Goal: Task Accomplishment & Management: Manage account settings

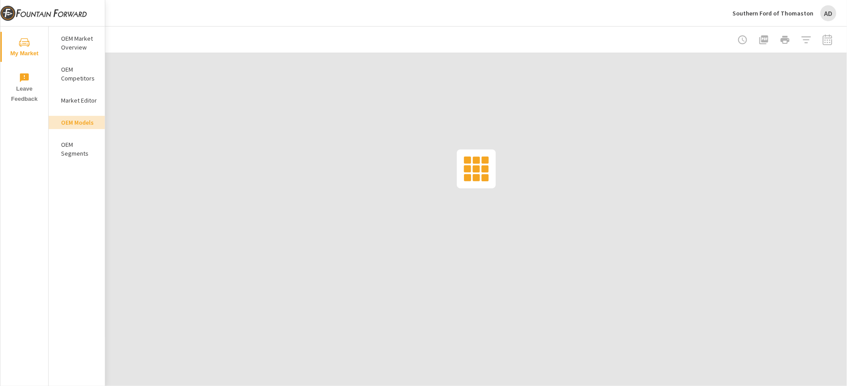
click at [826, 14] on div "AD" at bounding box center [829, 13] width 16 height 16
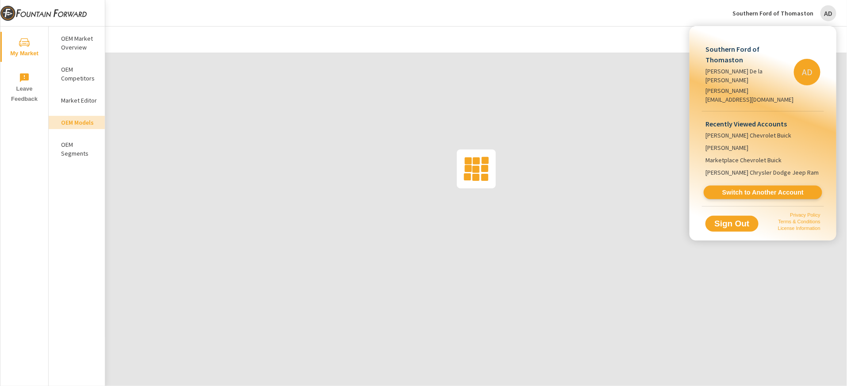
click at [773, 189] on span "Switch to Another Account" at bounding box center [763, 193] width 108 height 8
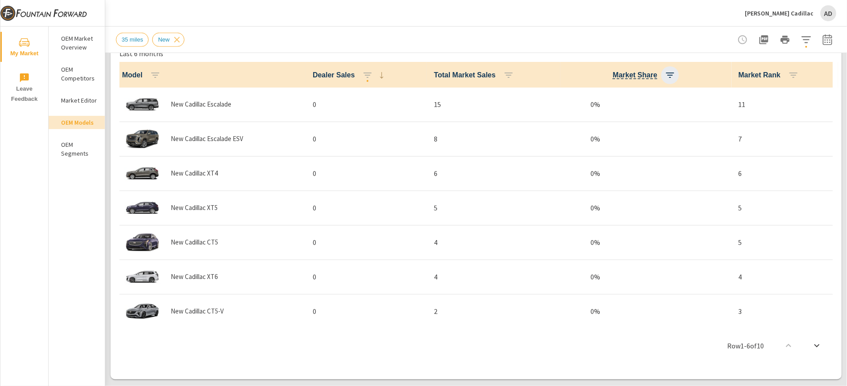
click at [676, 73] on icon "button" at bounding box center [670, 75] width 11 height 11
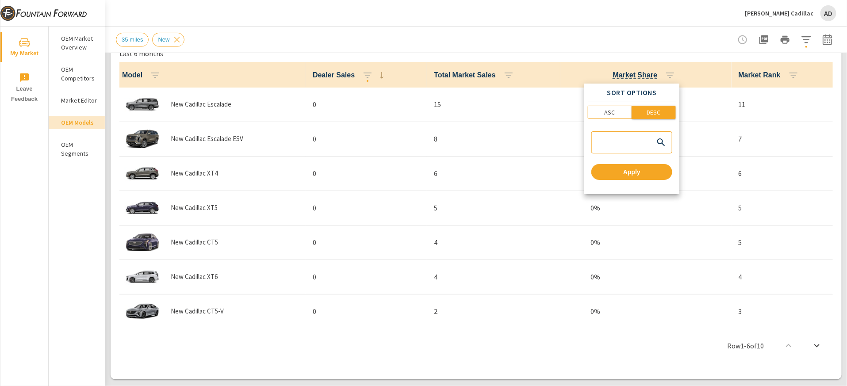
click at [656, 109] on p "DESC" at bounding box center [654, 112] width 14 height 9
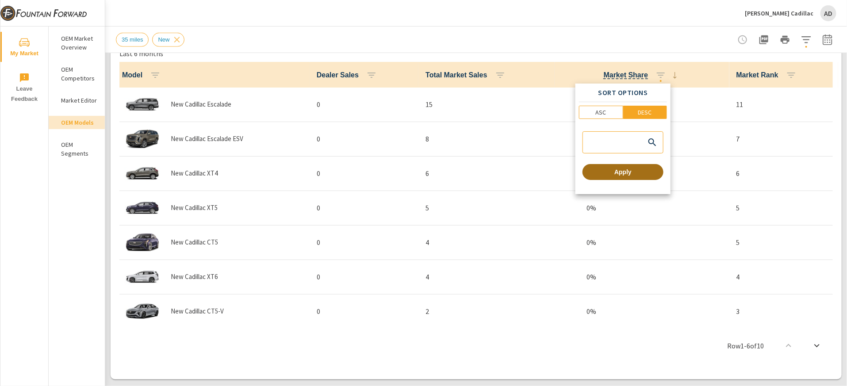
click at [642, 172] on span "Apply" at bounding box center [623, 172] width 74 height 8
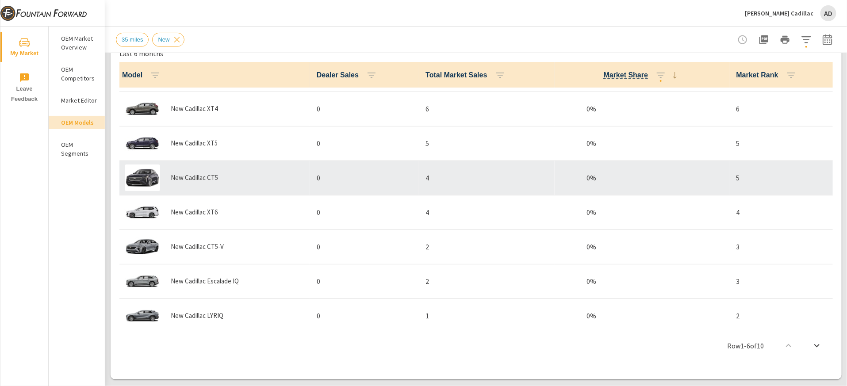
scroll to position [108, 0]
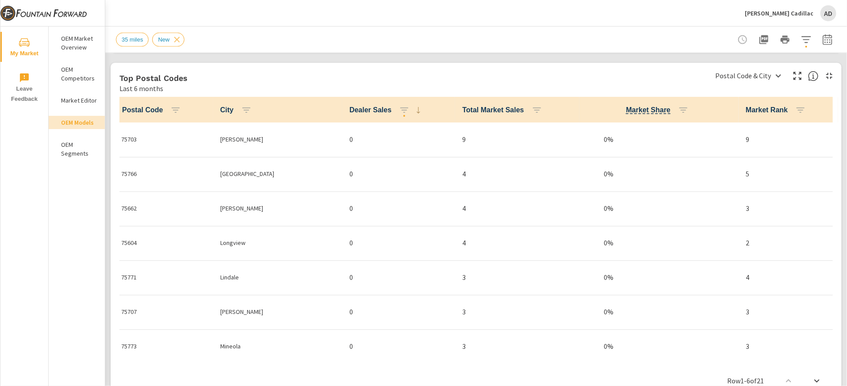
scroll to position [828, 0]
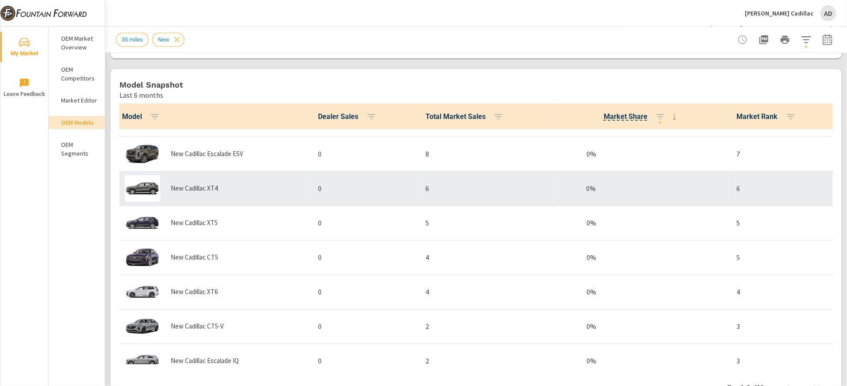
scroll to position [108, 0]
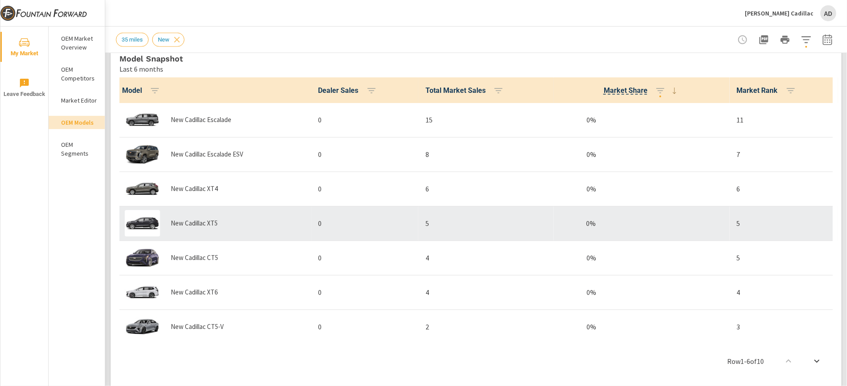
scroll to position [108, 0]
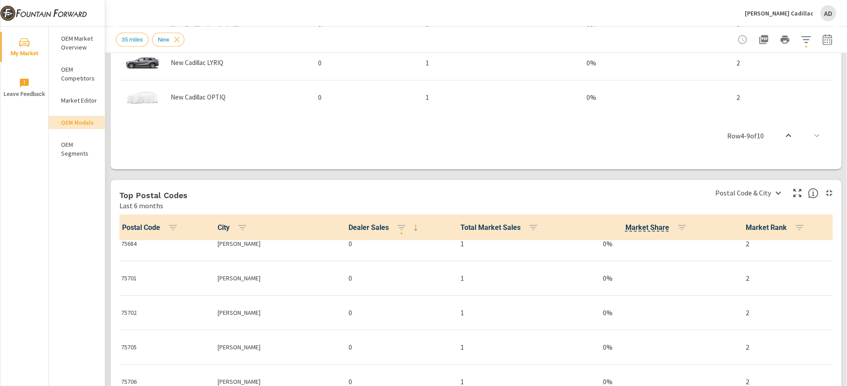
scroll to position [445, 0]
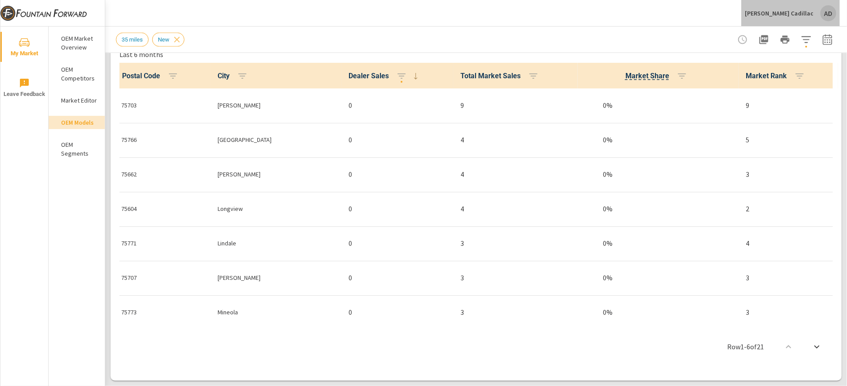
click at [820, 12] on div "Wagner Cadillac AD" at bounding box center [791, 13] width 92 height 16
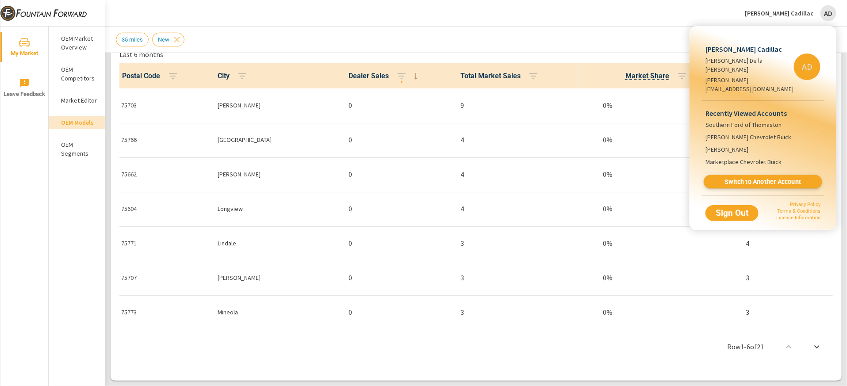
click at [754, 175] on link "Switch to Another Account" at bounding box center [763, 182] width 119 height 14
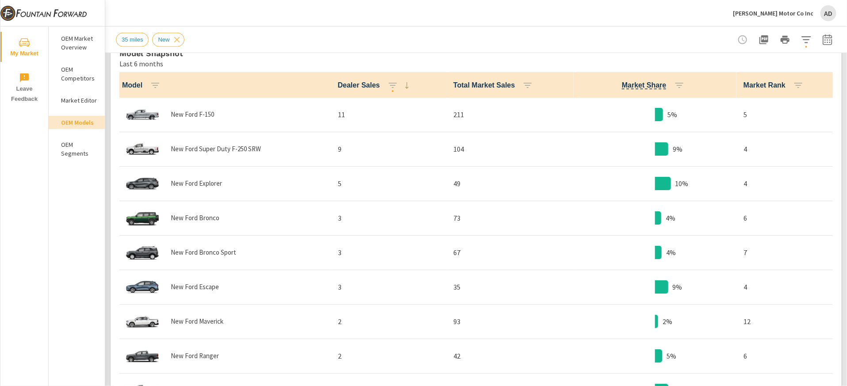
scroll to position [441, 0]
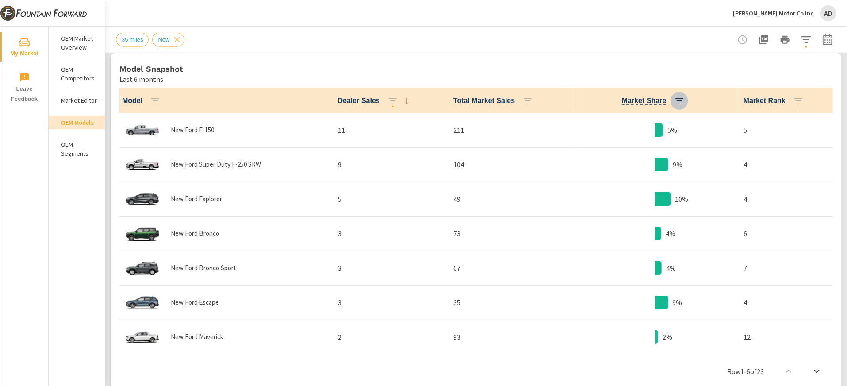
click at [684, 100] on icon "button" at bounding box center [679, 101] width 11 height 11
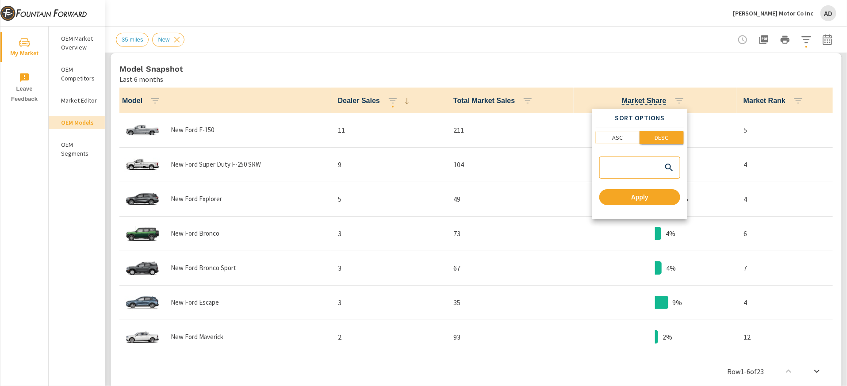
click at [656, 135] on p "DESC" at bounding box center [662, 137] width 14 height 9
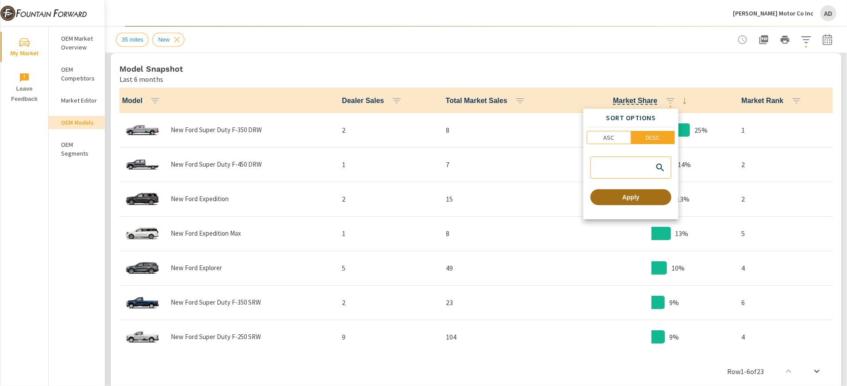
click at [638, 198] on span "Apply" at bounding box center [631, 197] width 74 height 8
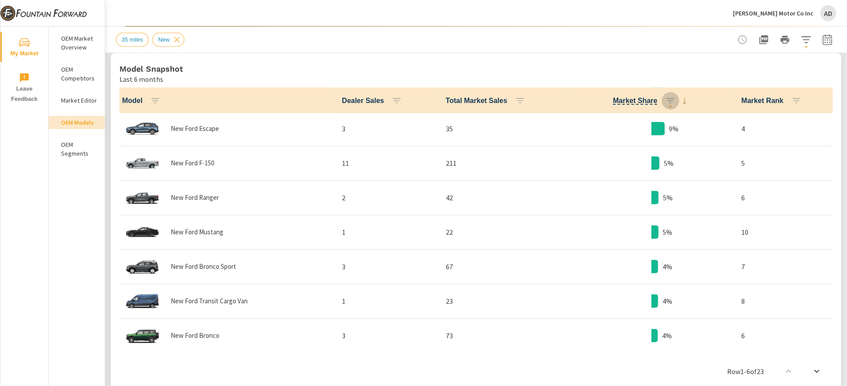
scroll to position [244, 0]
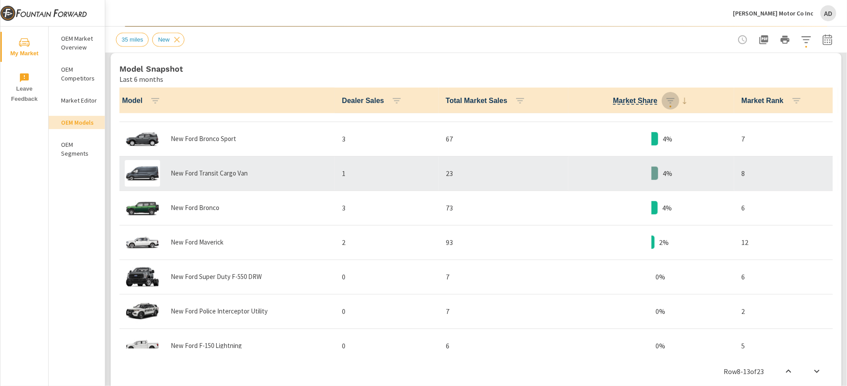
scroll to position [376, 0]
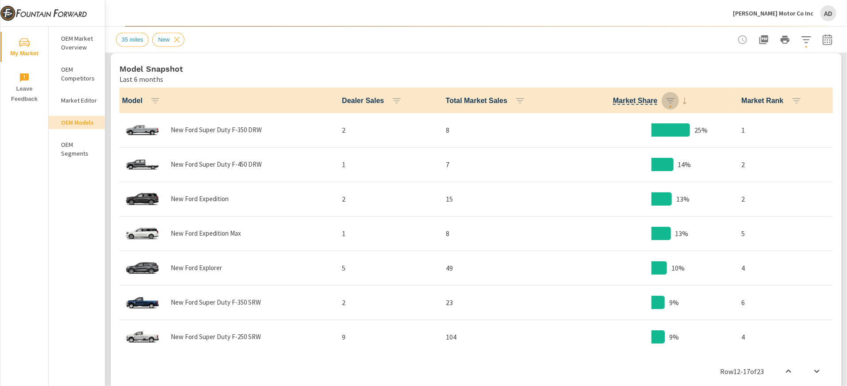
scroll to position [393, 0]
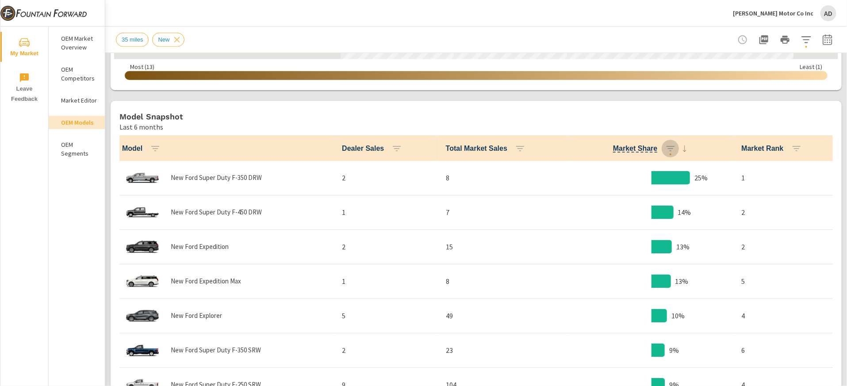
scroll to position [555, 0]
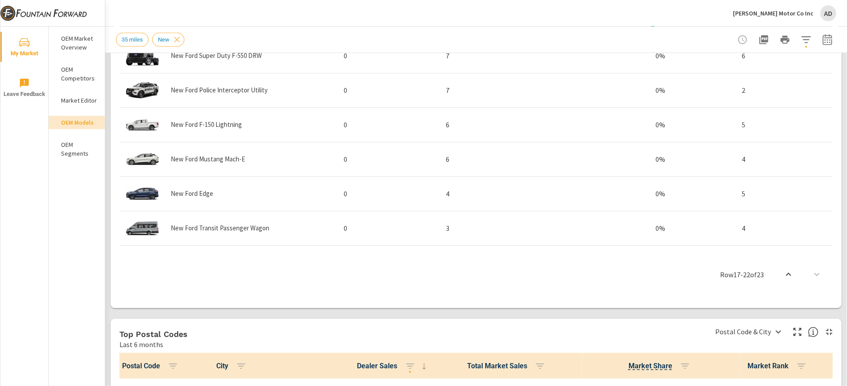
scroll to position [422, 0]
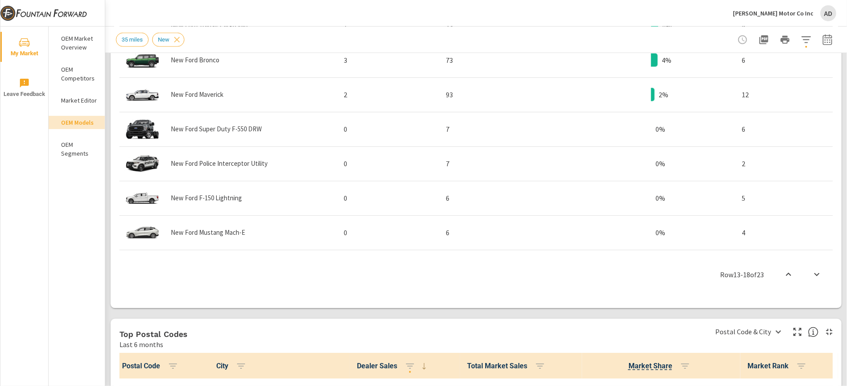
click at [827, 16] on div "AD" at bounding box center [829, 13] width 16 height 16
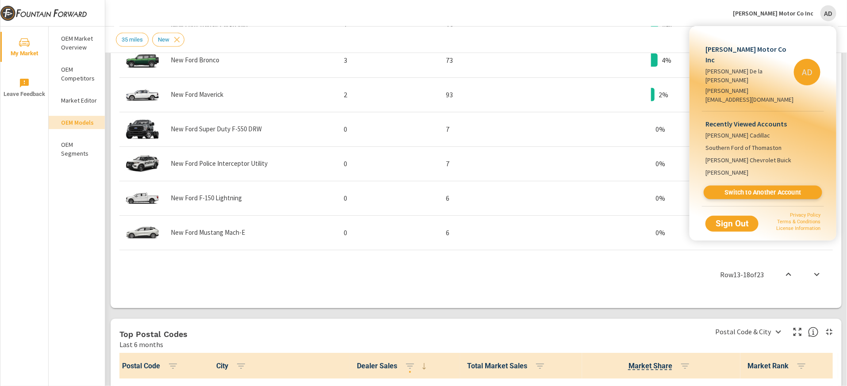
click at [769, 189] on span "Switch to Another Account" at bounding box center [763, 193] width 108 height 8
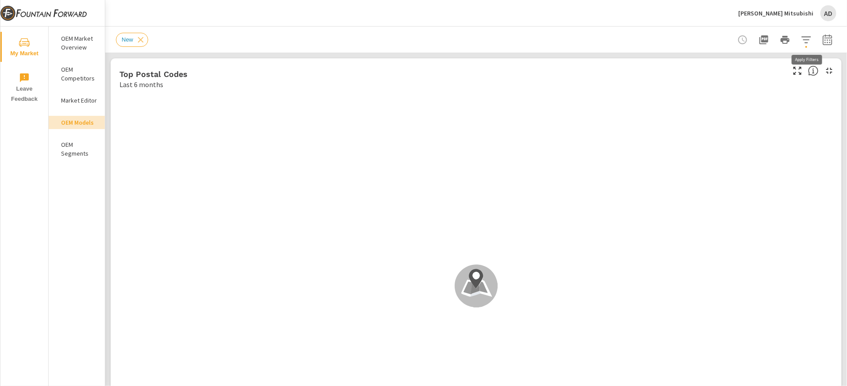
click at [565, 39] on icon "button" at bounding box center [806, 39] width 9 height 7
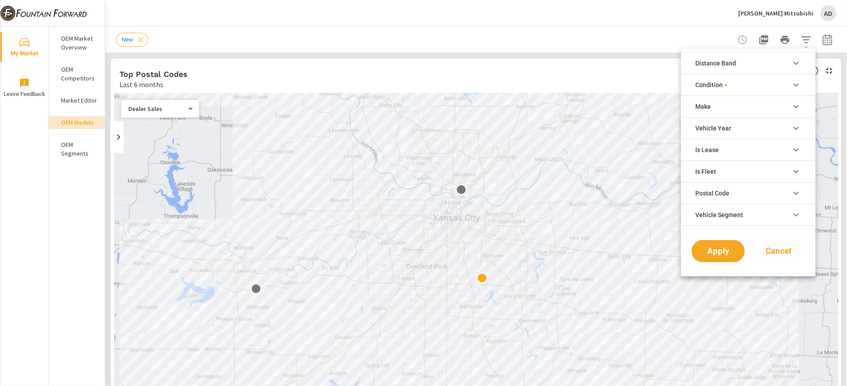
click at [565, 64] on li "Distance Band" at bounding box center [748, 63] width 135 height 22
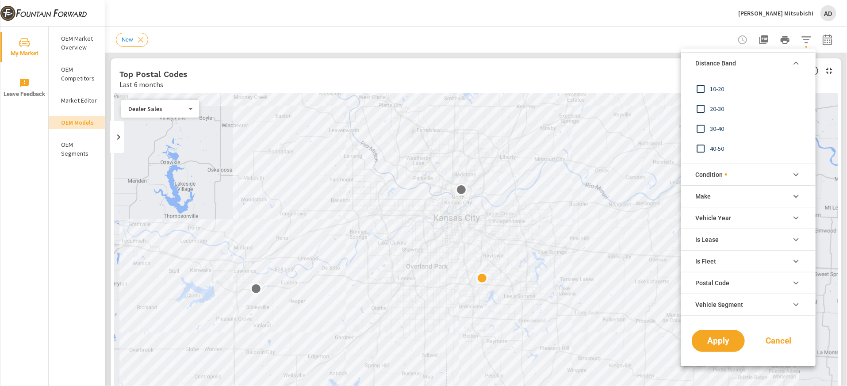
scroll to position [19, 0]
click at [565, 125] on input "filter options" at bounding box center [701, 125] width 19 height 19
click at [565, 142] on input "filter options" at bounding box center [701, 143] width 19 height 19
click at [565, 58] on li "Distance Band" at bounding box center [748, 63] width 135 height 22
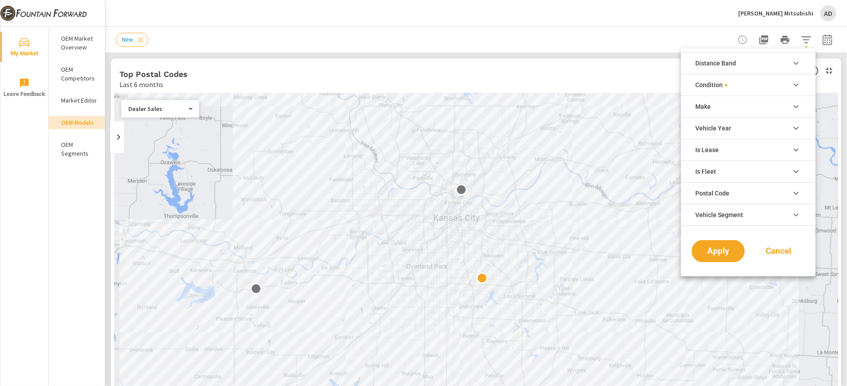
click at [565, 82] on li "Condition" at bounding box center [748, 85] width 135 height 22
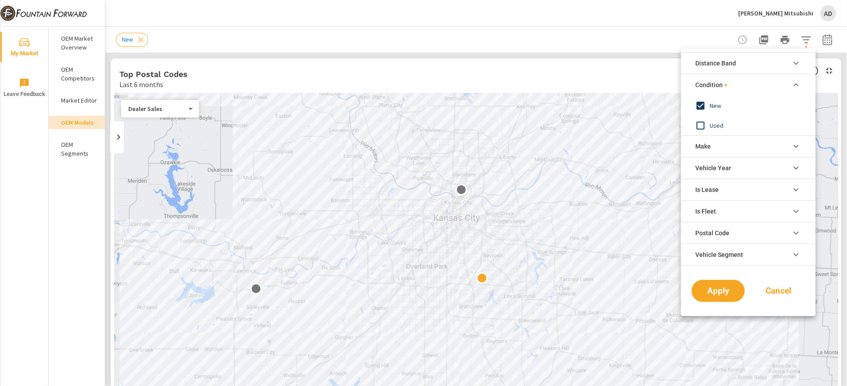
click at [565, 82] on li "Condition" at bounding box center [748, 85] width 135 height 22
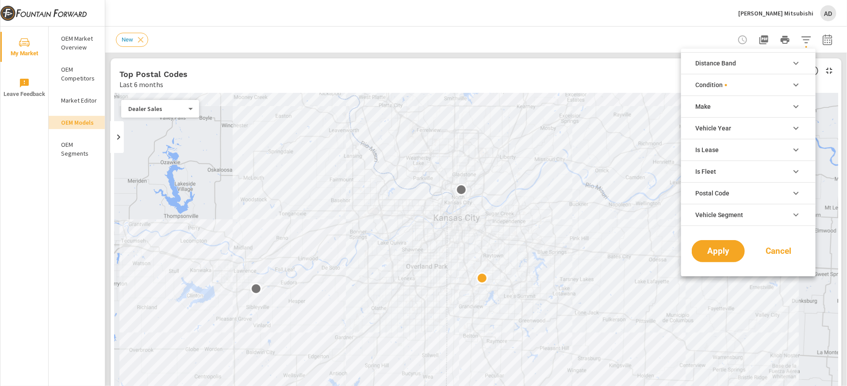
click at [565, 107] on li "Make" at bounding box center [748, 107] width 135 height 22
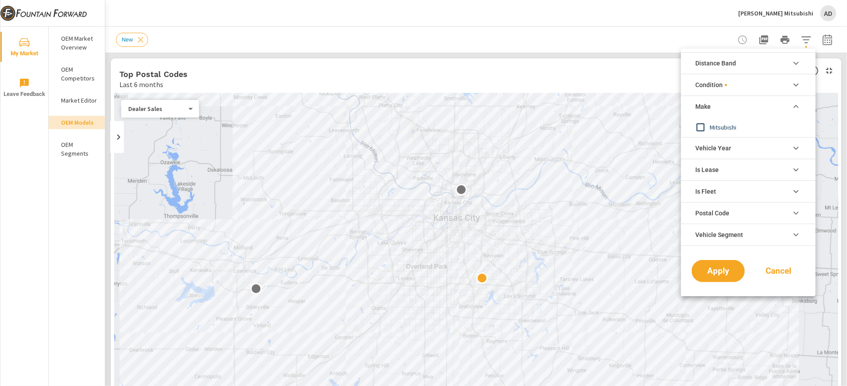
click at [565, 107] on li "Make" at bounding box center [748, 107] width 135 height 22
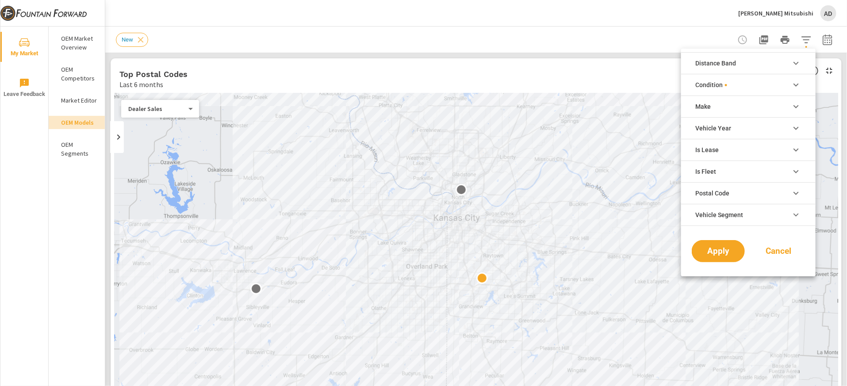
click at [565, 123] on li "Vehicle Year" at bounding box center [748, 128] width 135 height 22
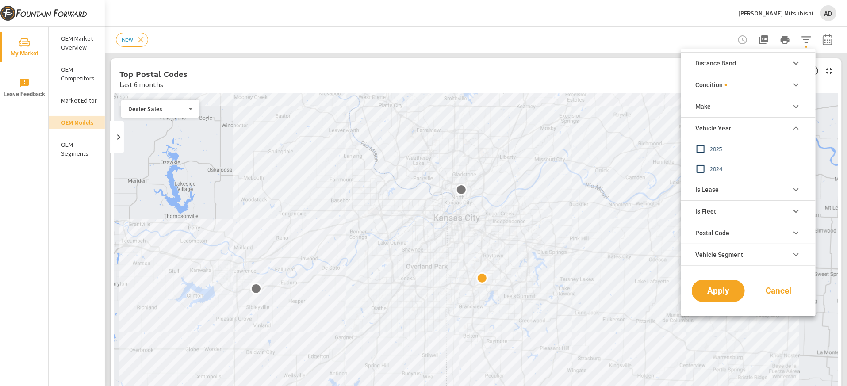
click at [565, 123] on li "Vehicle Year" at bounding box center [748, 128] width 135 height 22
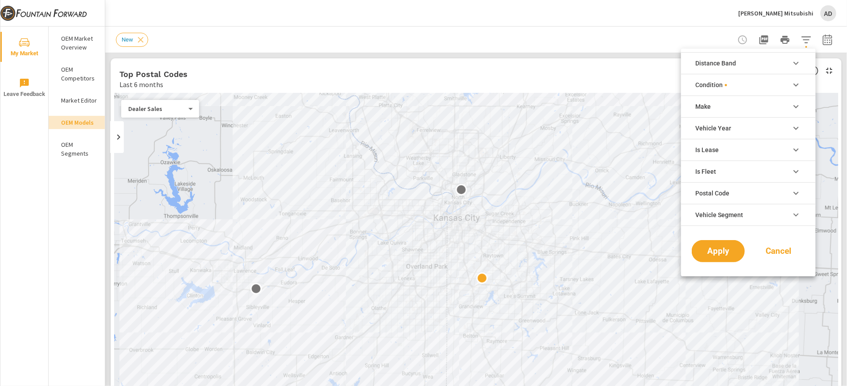
click at [565, 149] on li "Is Lease" at bounding box center [748, 150] width 135 height 22
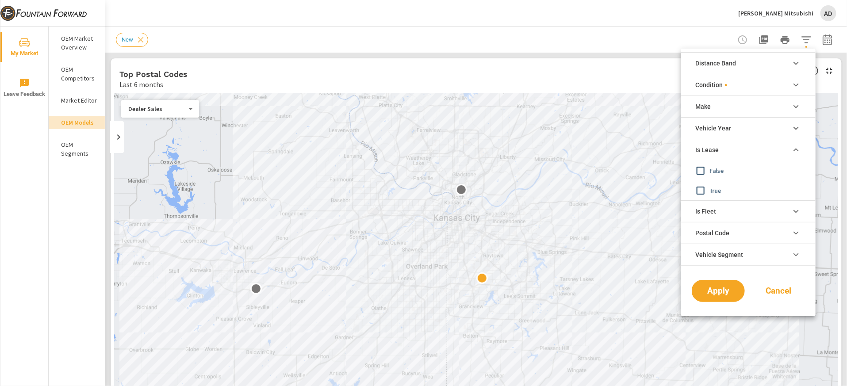
click at [565, 149] on li "Is Lease" at bounding box center [748, 150] width 135 height 22
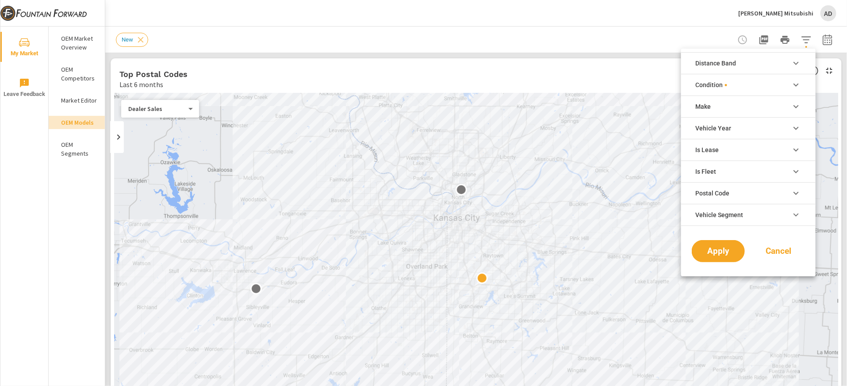
click at [565, 168] on li "Is Fleet" at bounding box center [748, 172] width 135 height 22
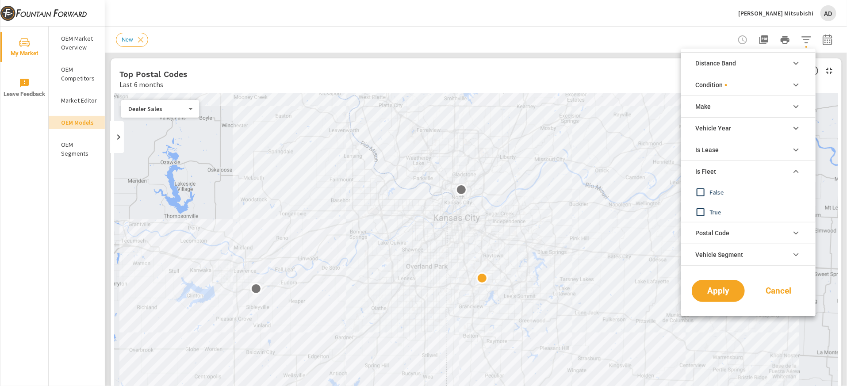
click at [565, 168] on li "Is Fleet" at bounding box center [748, 172] width 135 height 22
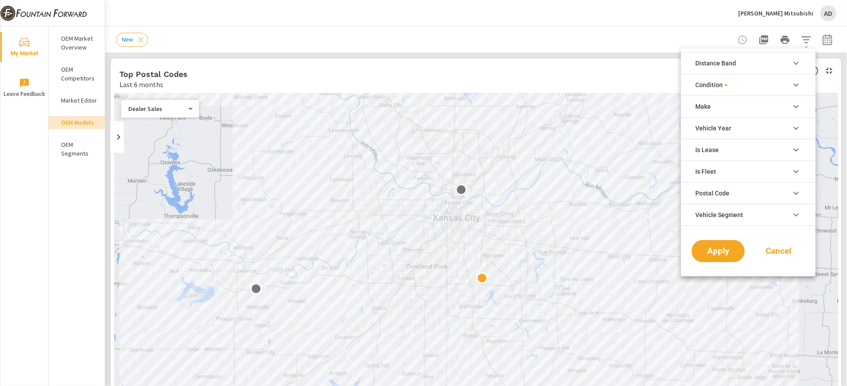
click at [565, 192] on span "Postal Code" at bounding box center [713, 193] width 34 height 21
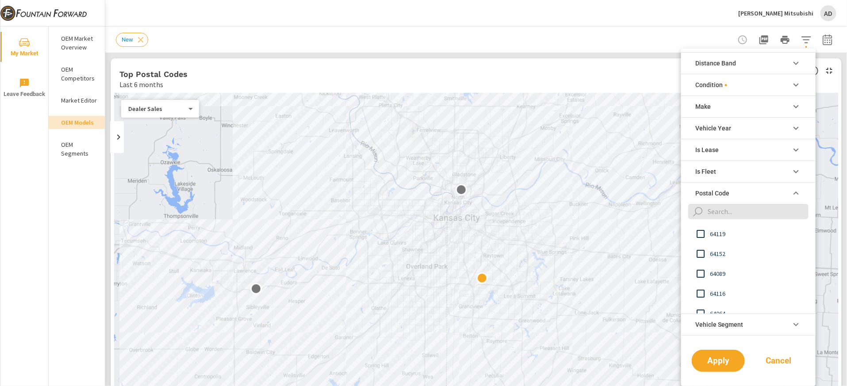
click at [565, 192] on span "Postal Code" at bounding box center [713, 193] width 34 height 21
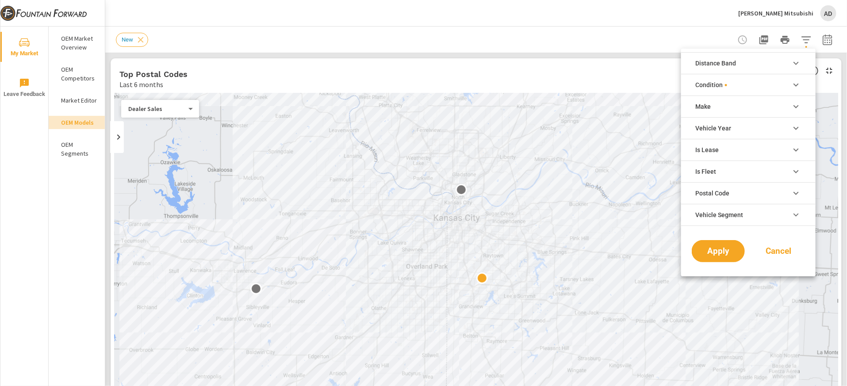
click at [565, 212] on span "Vehicle Segment" at bounding box center [720, 214] width 48 height 21
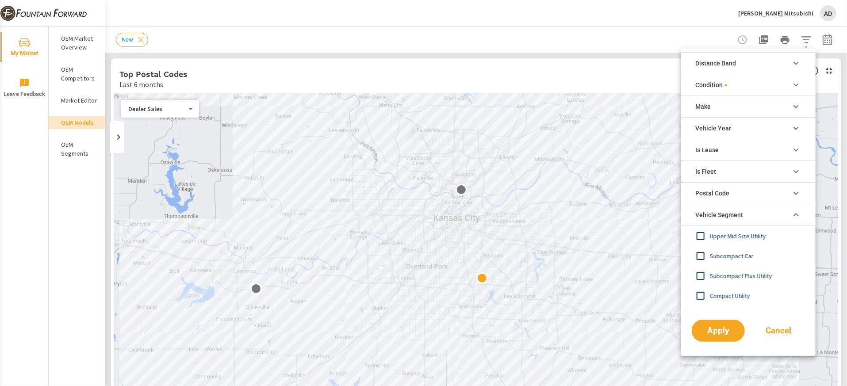
click at [565, 212] on span "Vehicle Segment" at bounding box center [720, 214] width 48 height 21
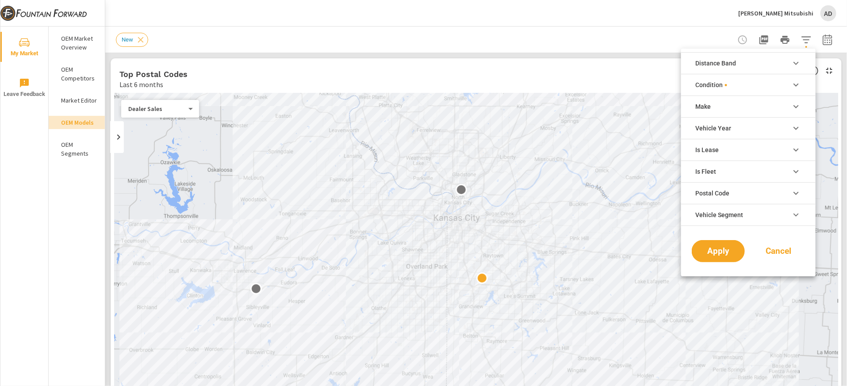
click at [565, 65] on span "Distance Band" at bounding box center [716, 63] width 41 height 21
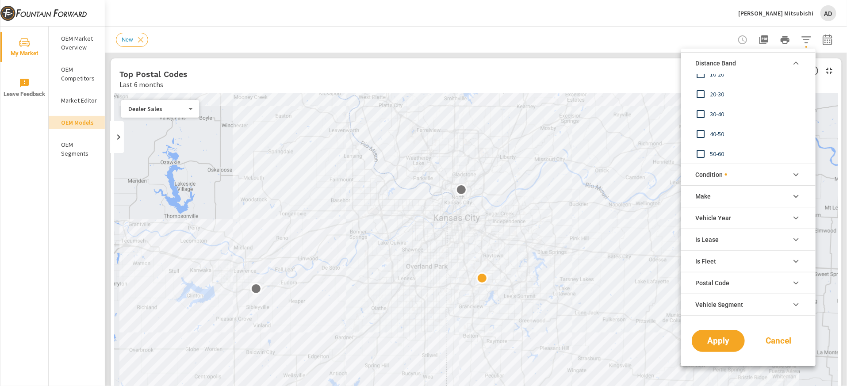
scroll to position [0, 0]
click at [565, 144] on input "filter options" at bounding box center [701, 144] width 19 height 19
click at [565, 257] on span "Apply" at bounding box center [718, 341] width 36 height 8
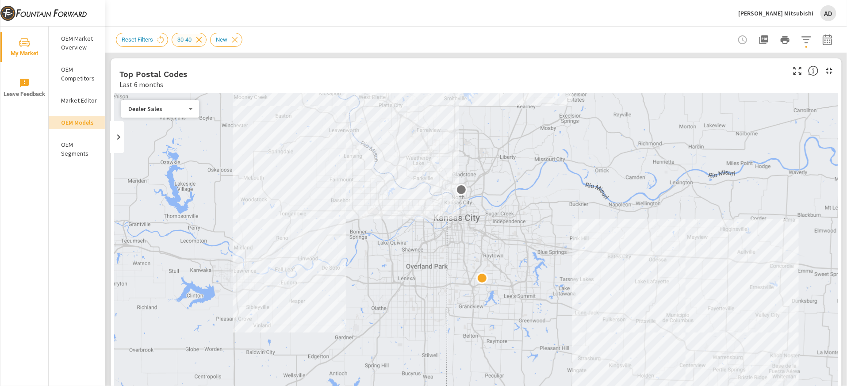
click at [204, 37] on icon at bounding box center [199, 40] width 10 height 10
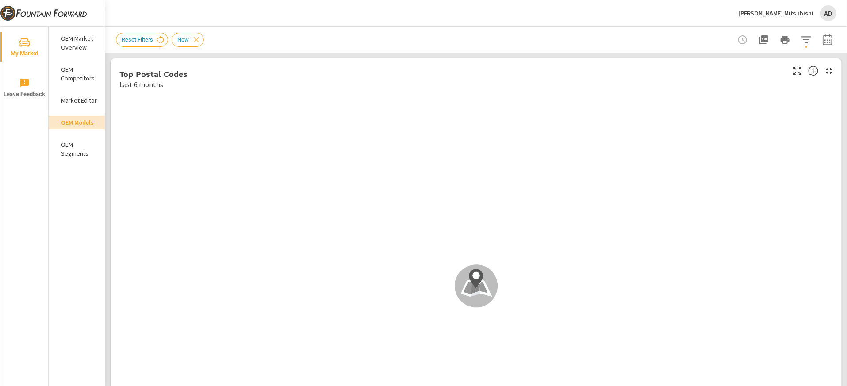
click at [159, 39] on icon at bounding box center [161, 39] width 7 height 8
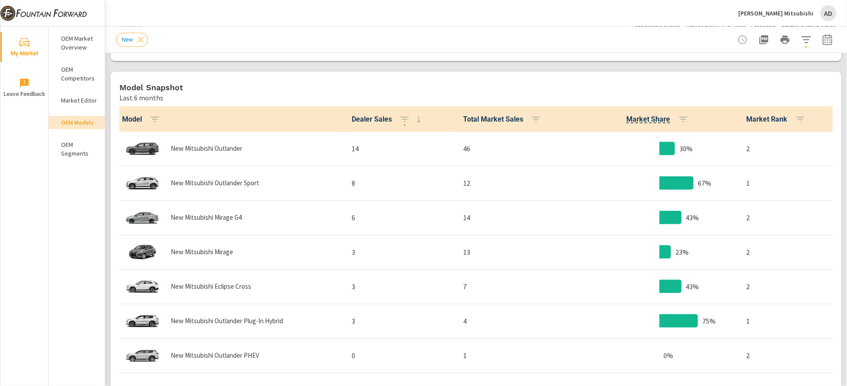
scroll to position [435, 0]
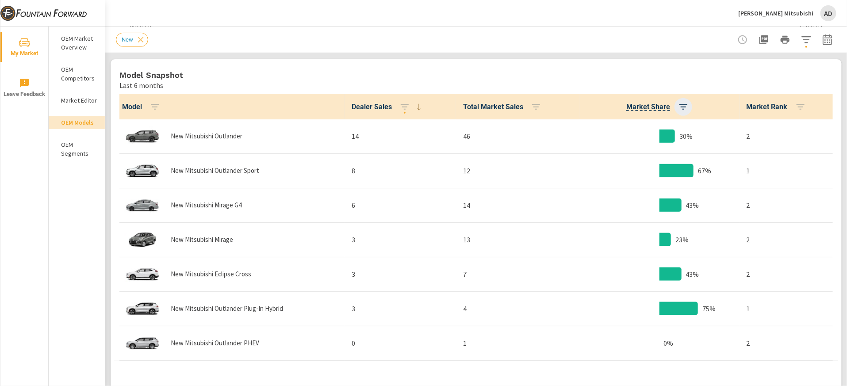
click at [684, 107] on icon "button" at bounding box center [683, 107] width 11 height 11
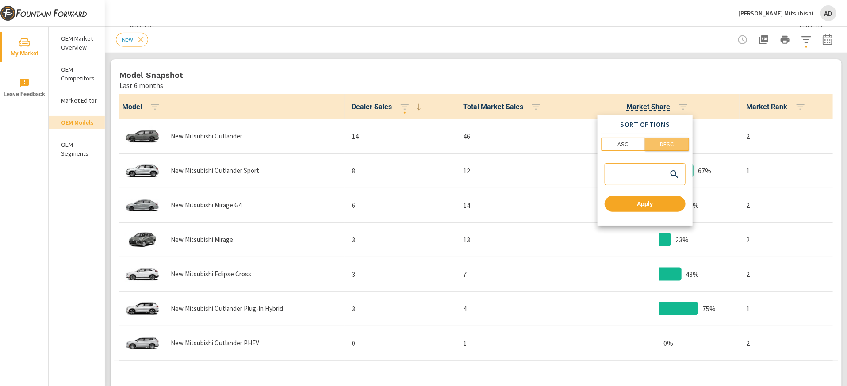
click at [668, 138] on button "DESC" at bounding box center [668, 144] width 44 height 13
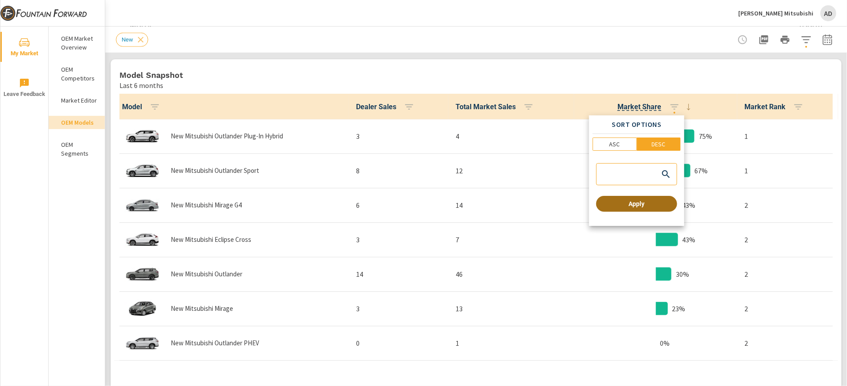
click at [650, 209] on button "Apply" at bounding box center [636, 204] width 81 height 16
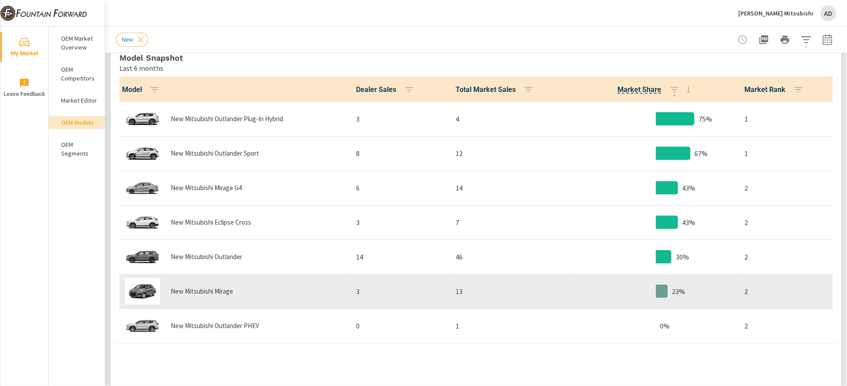
scroll to position [441, 0]
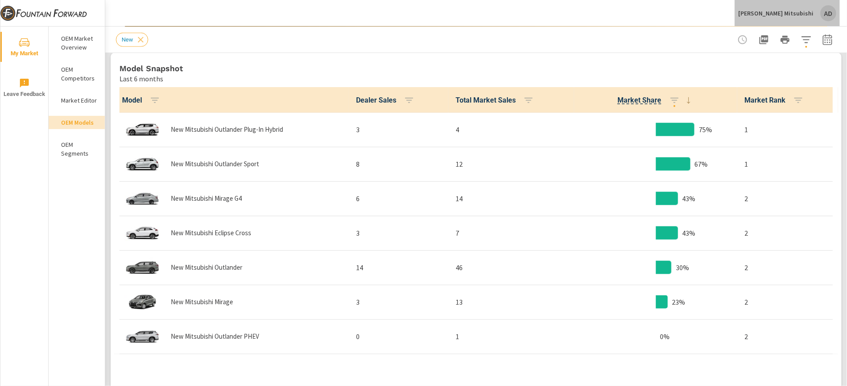
click at [826, 16] on div "AD" at bounding box center [829, 13] width 16 height 16
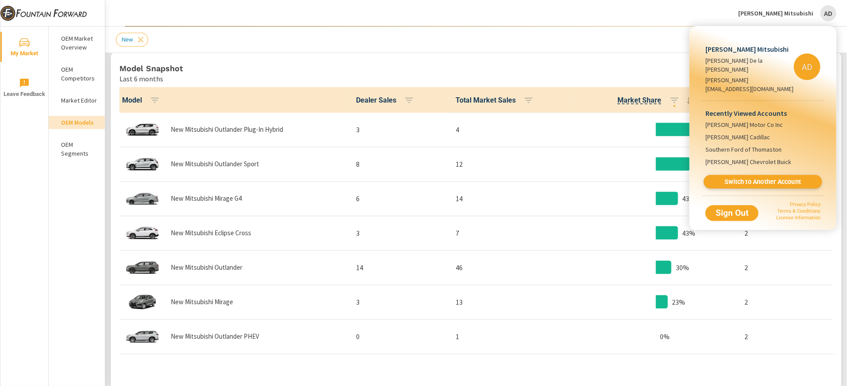
click at [753, 178] on span "Switch to Another Account" at bounding box center [763, 182] width 108 height 8
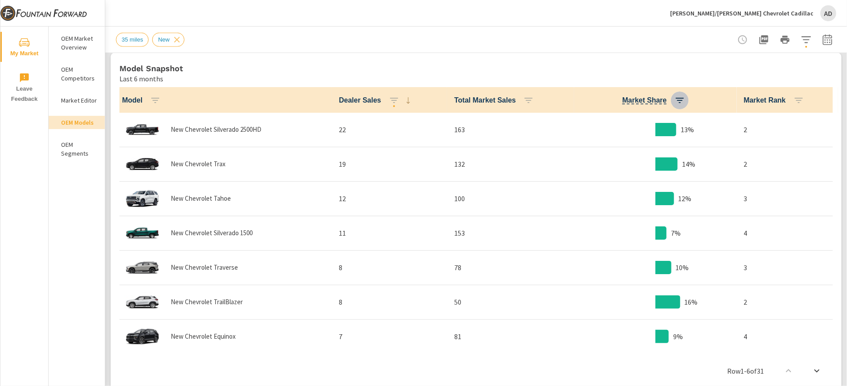
click at [682, 98] on icon "button" at bounding box center [680, 100] width 11 height 11
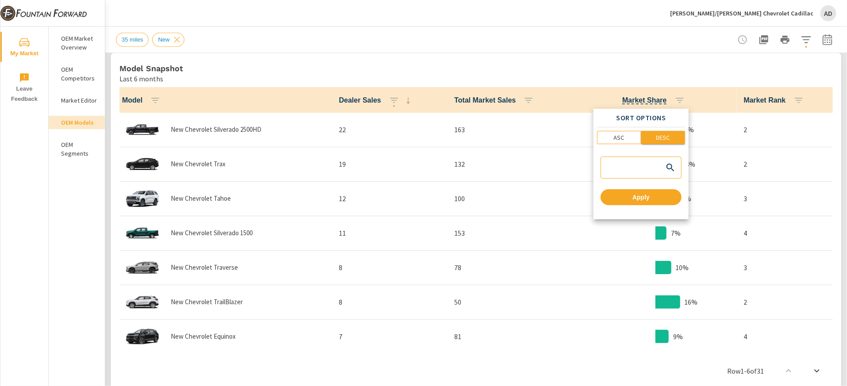
click at [654, 136] on span "DESC" at bounding box center [663, 137] width 38 height 9
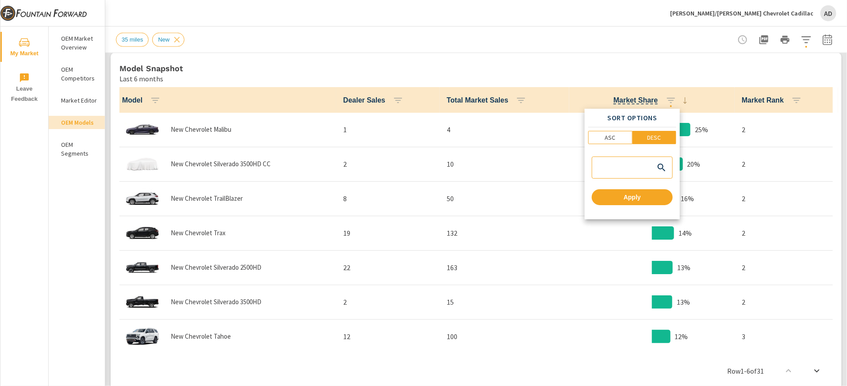
click at [107, 154] on div at bounding box center [423, 193] width 847 height 386
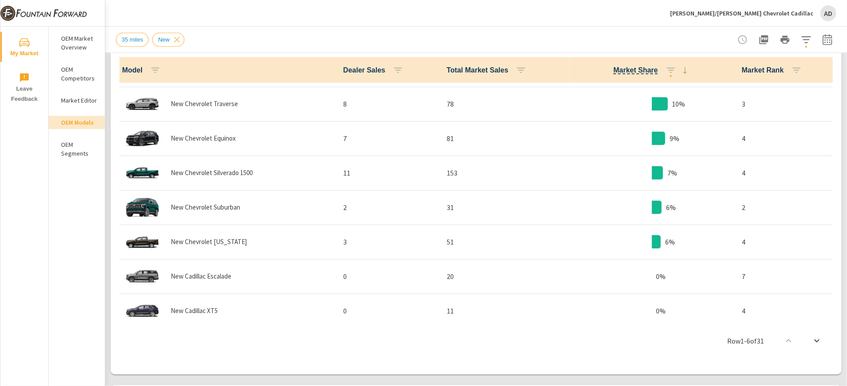
scroll to position [240, 0]
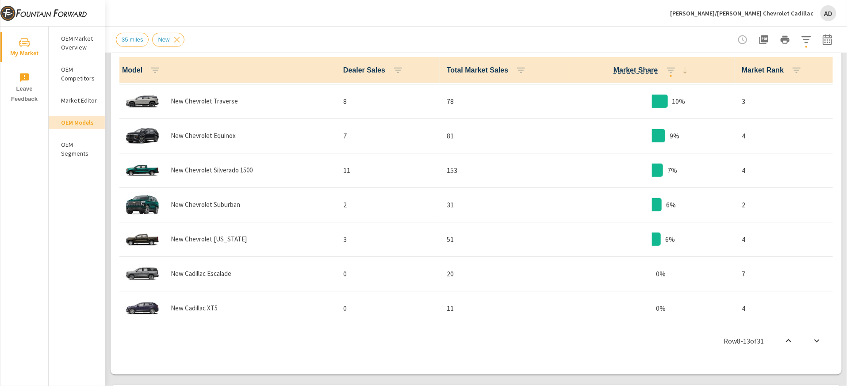
click at [833, 11] on div "AD" at bounding box center [829, 13] width 16 height 16
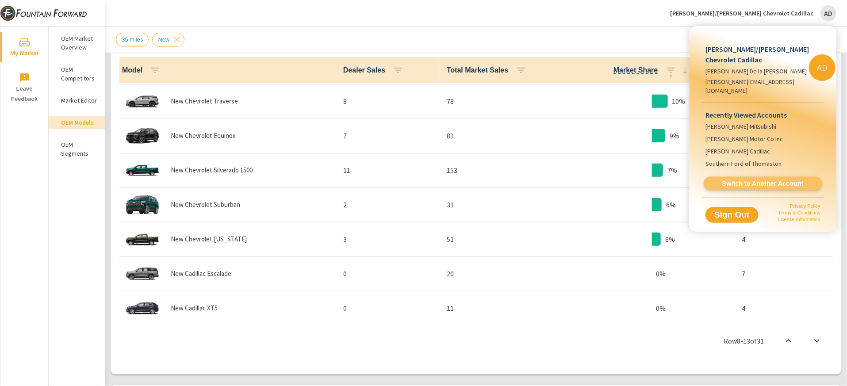
click at [779, 180] on span "Switch to Another Account" at bounding box center [763, 184] width 108 height 8
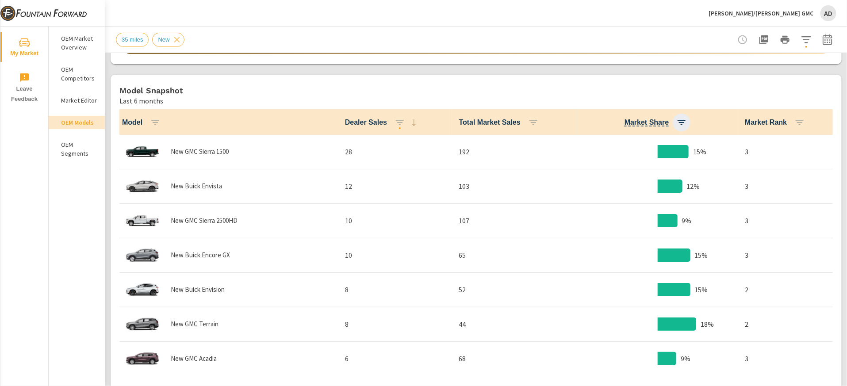
click at [683, 124] on icon "button" at bounding box center [682, 122] width 8 height 5
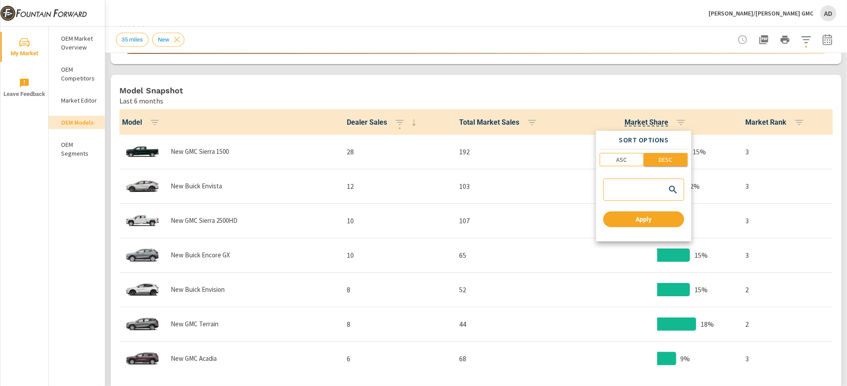
click at [659, 163] on p "DESC" at bounding box center [666, 159] width 14 height 9
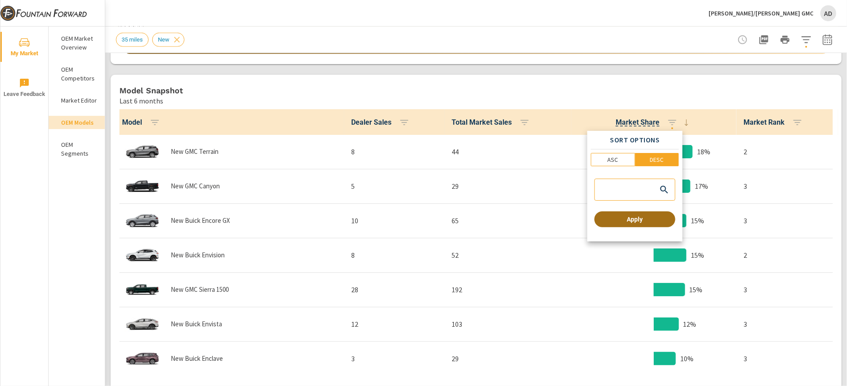
click at [627, 218] on span "Apply" at bounding box center [635, 219] width 74 height 8
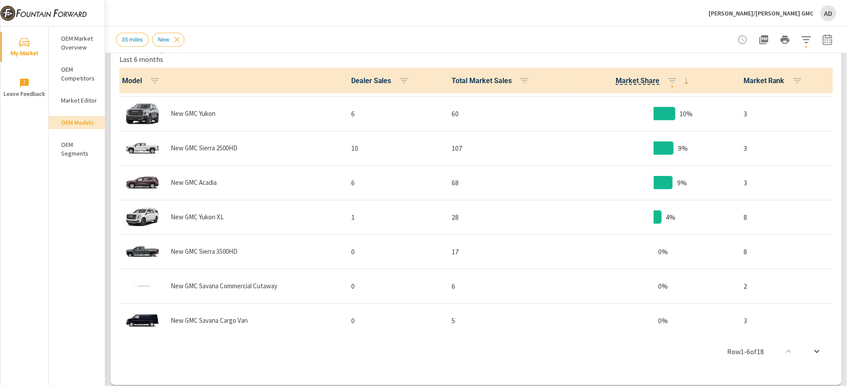
scroll to position [239, 0]
